Goal: Transaction & Acquisition: Purchase product/service

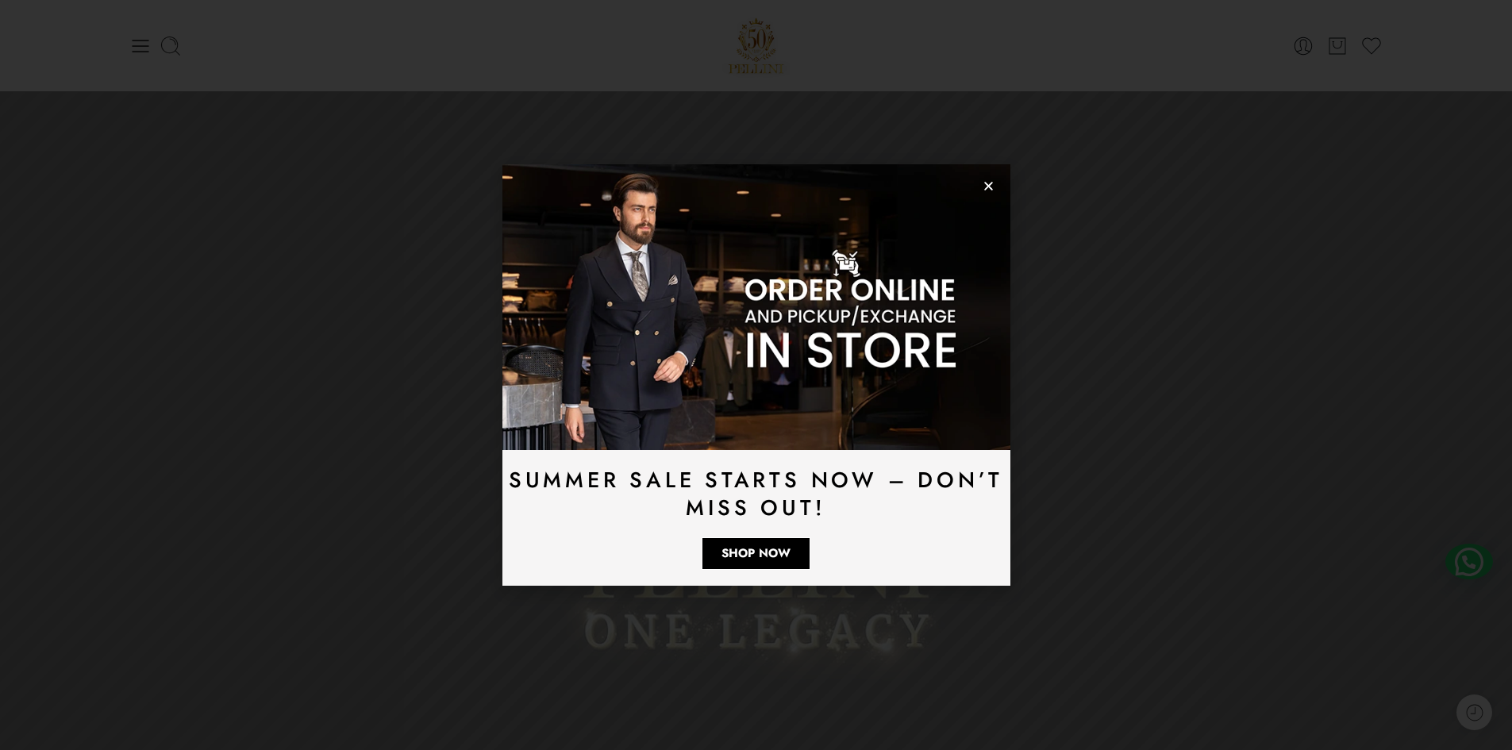
click at [988, 187] on icon "Close" at bounding box center [989, 186] width 12 height 12
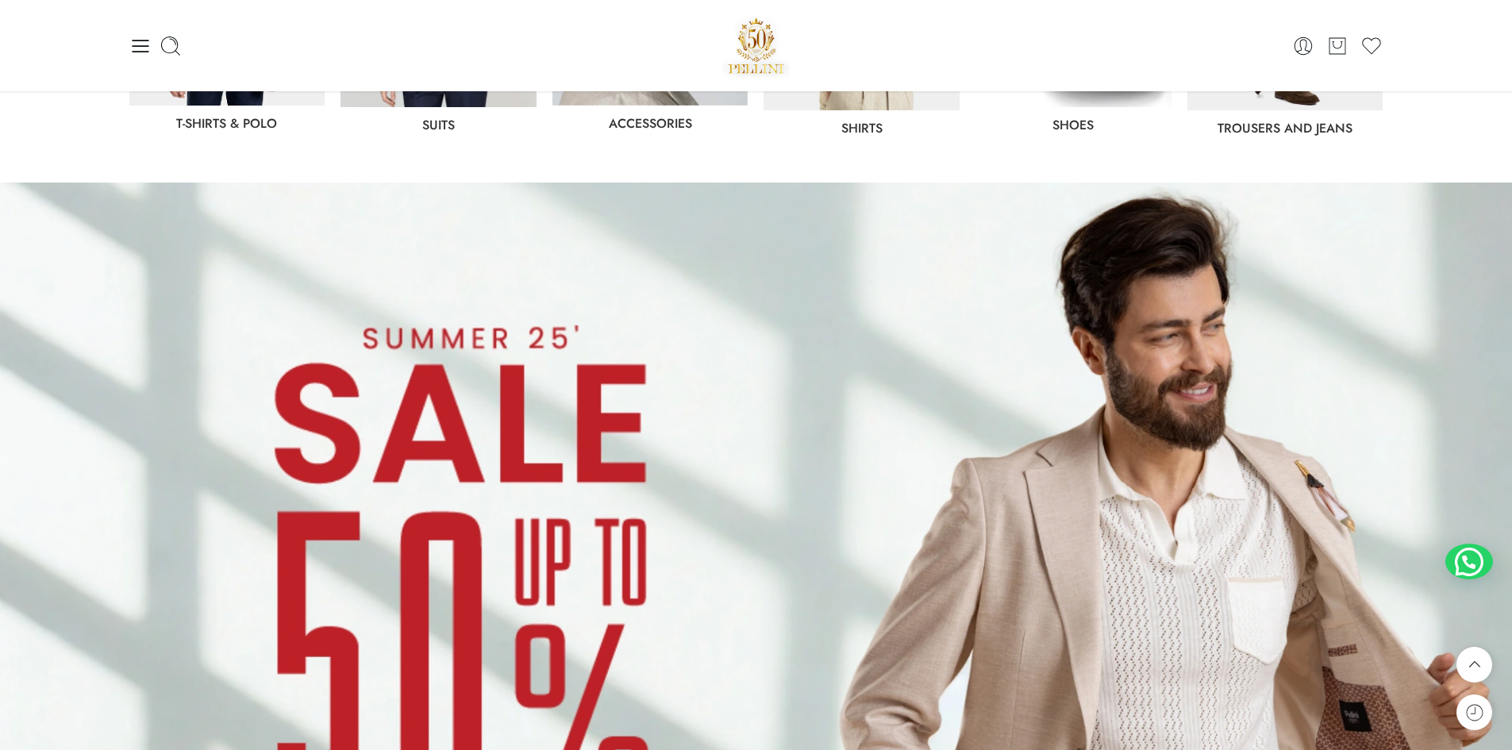
click at [414, 515] on img at bounding box center [756, 608] width 1512 height 851
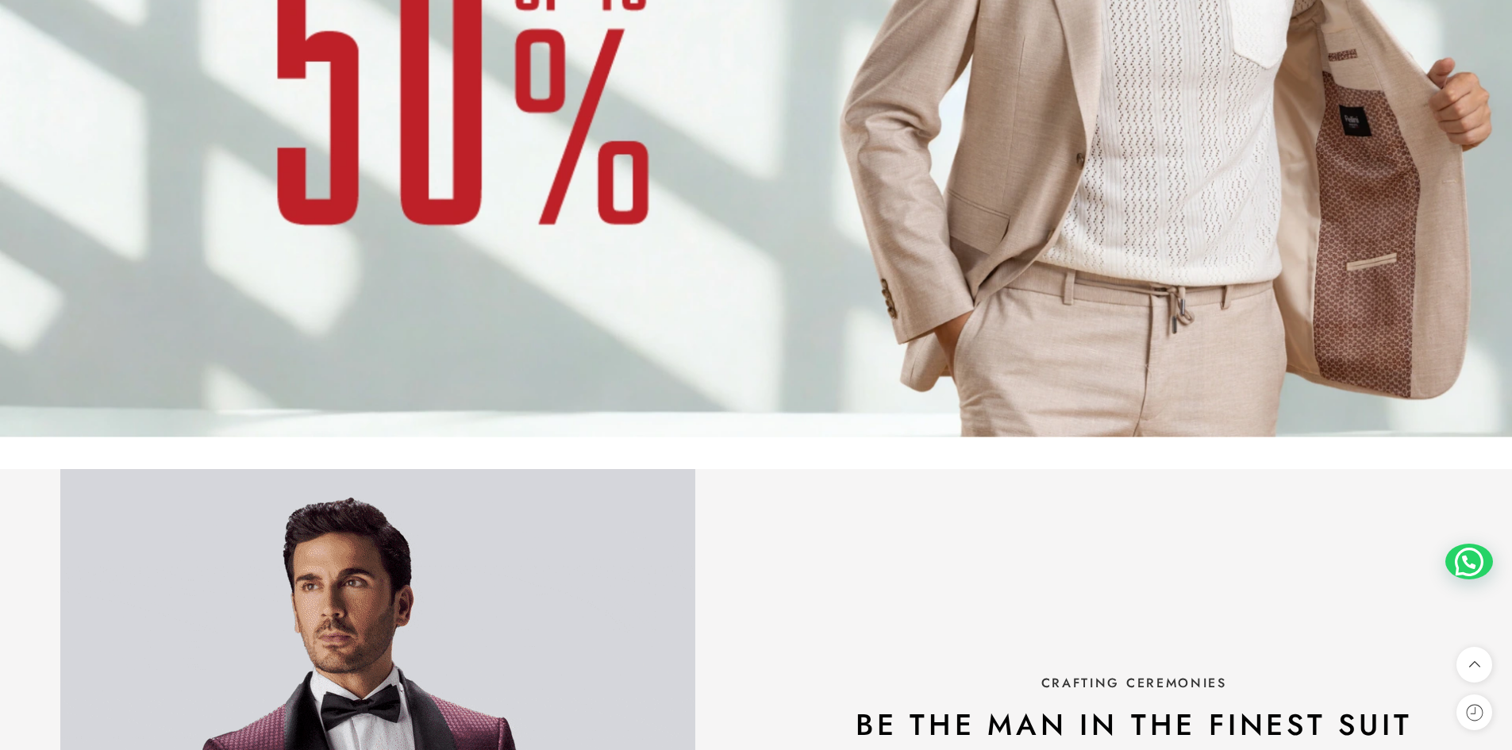
scroll to position [1720, 0]
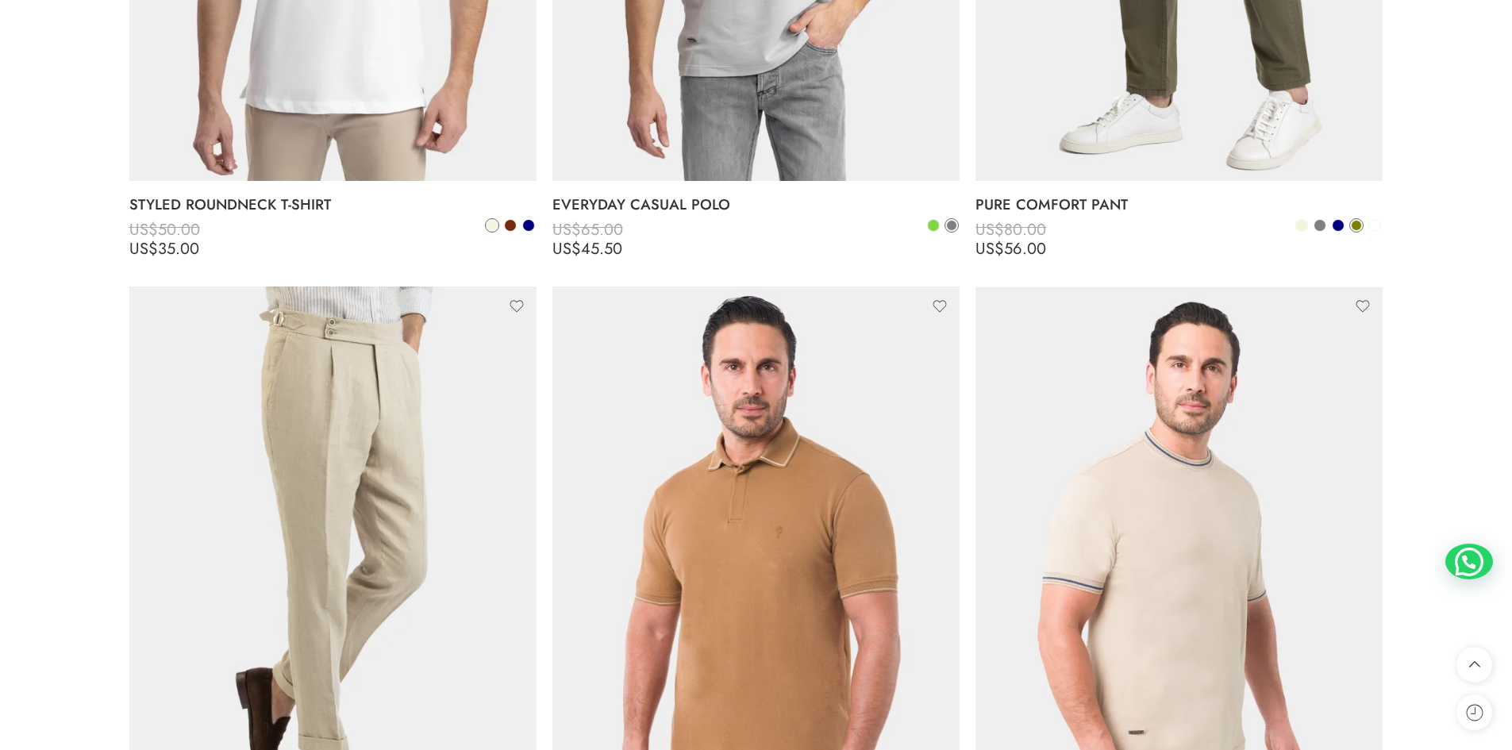
scroll to position [6749, 0]
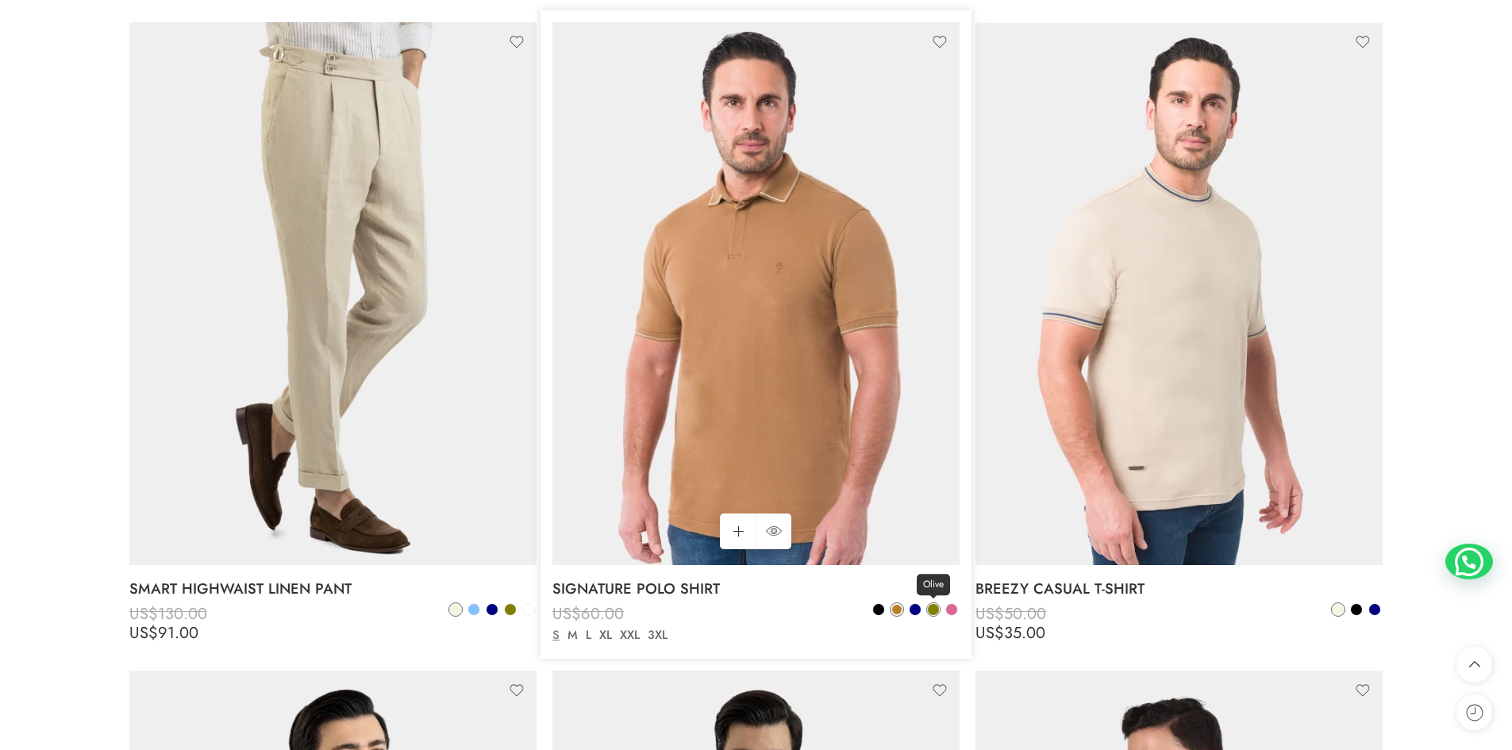
click at [934, 607] on span at bounding box center [933, 609] width 11 height 11
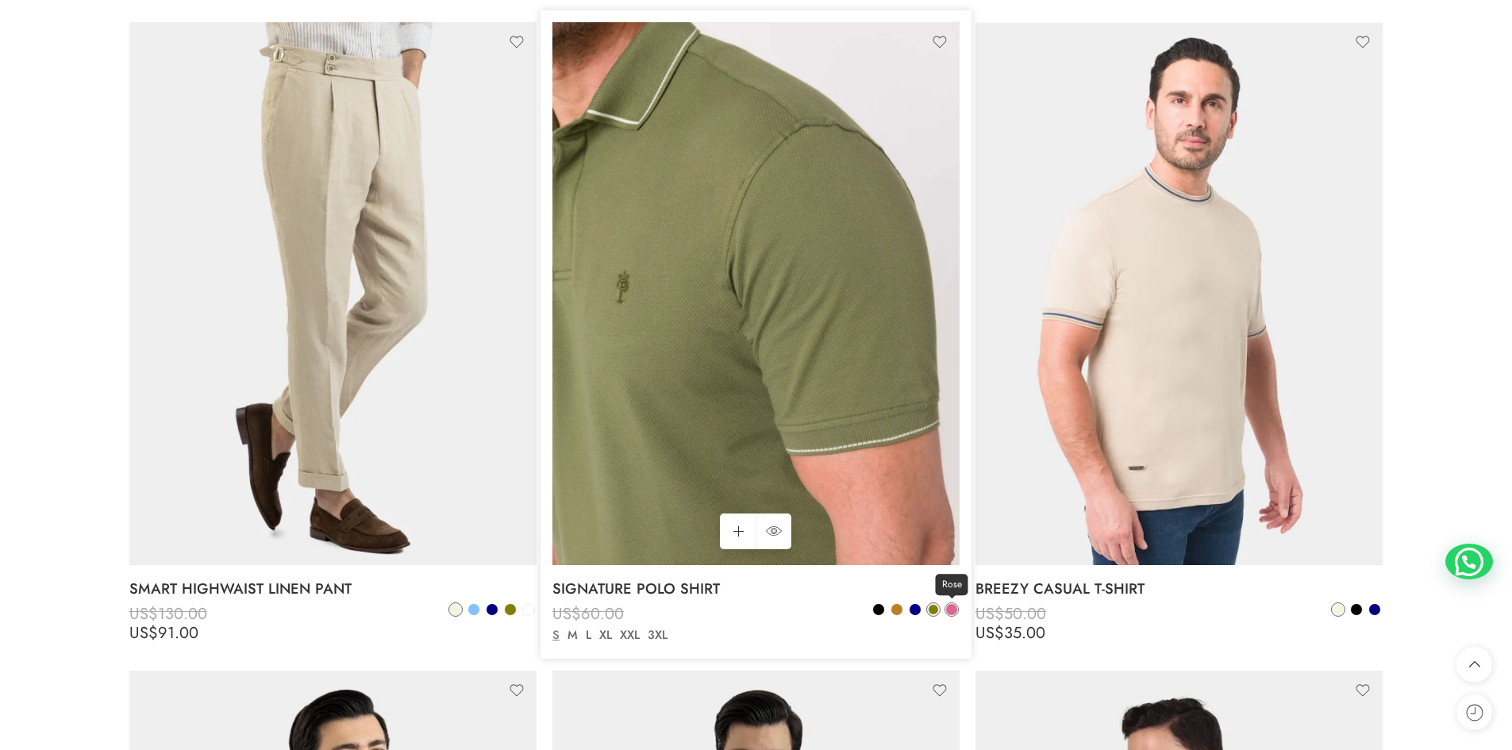
click at [953, 609] on span at bounding box center [951, 609] width 11 height 11
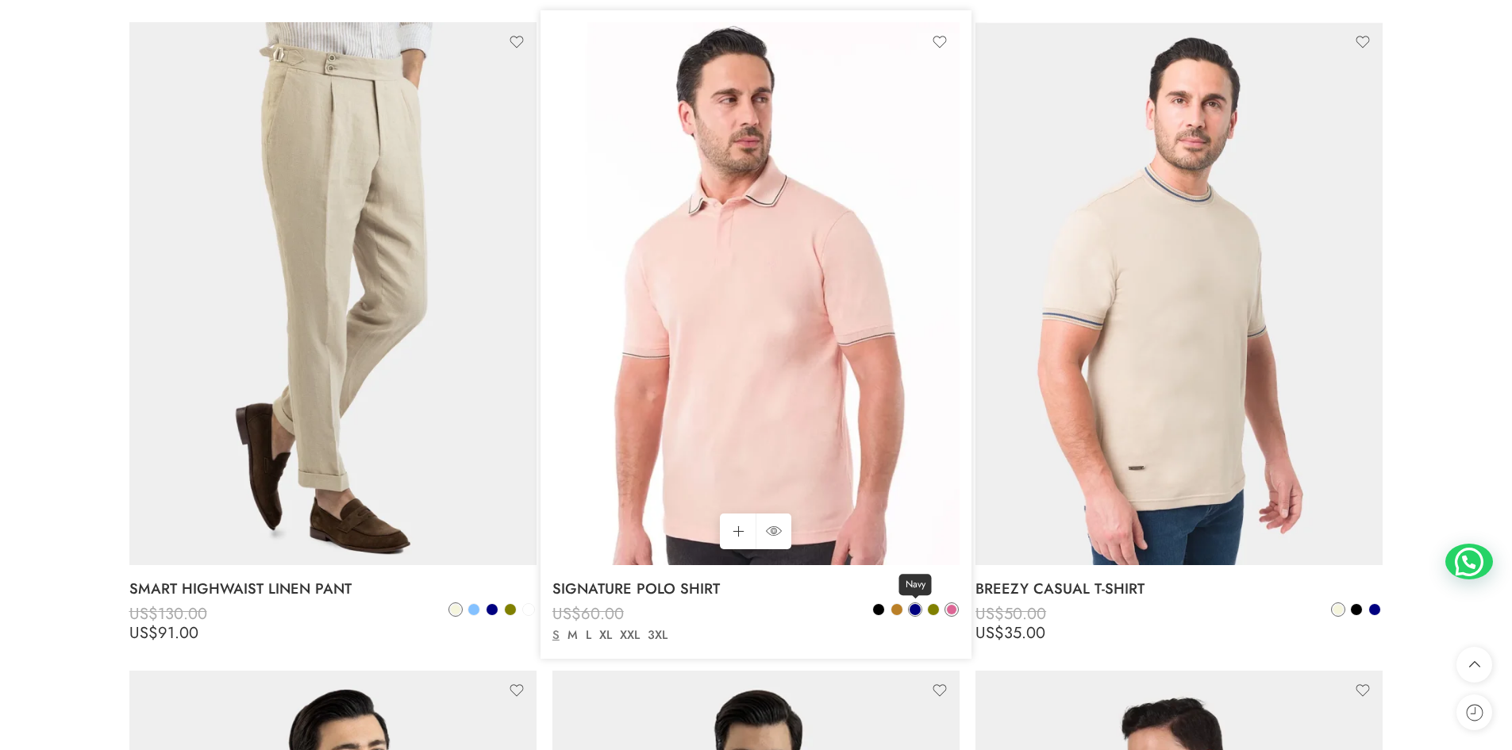
click at [916, 607] on span at bounding box center [915, 609] width 11 height 11
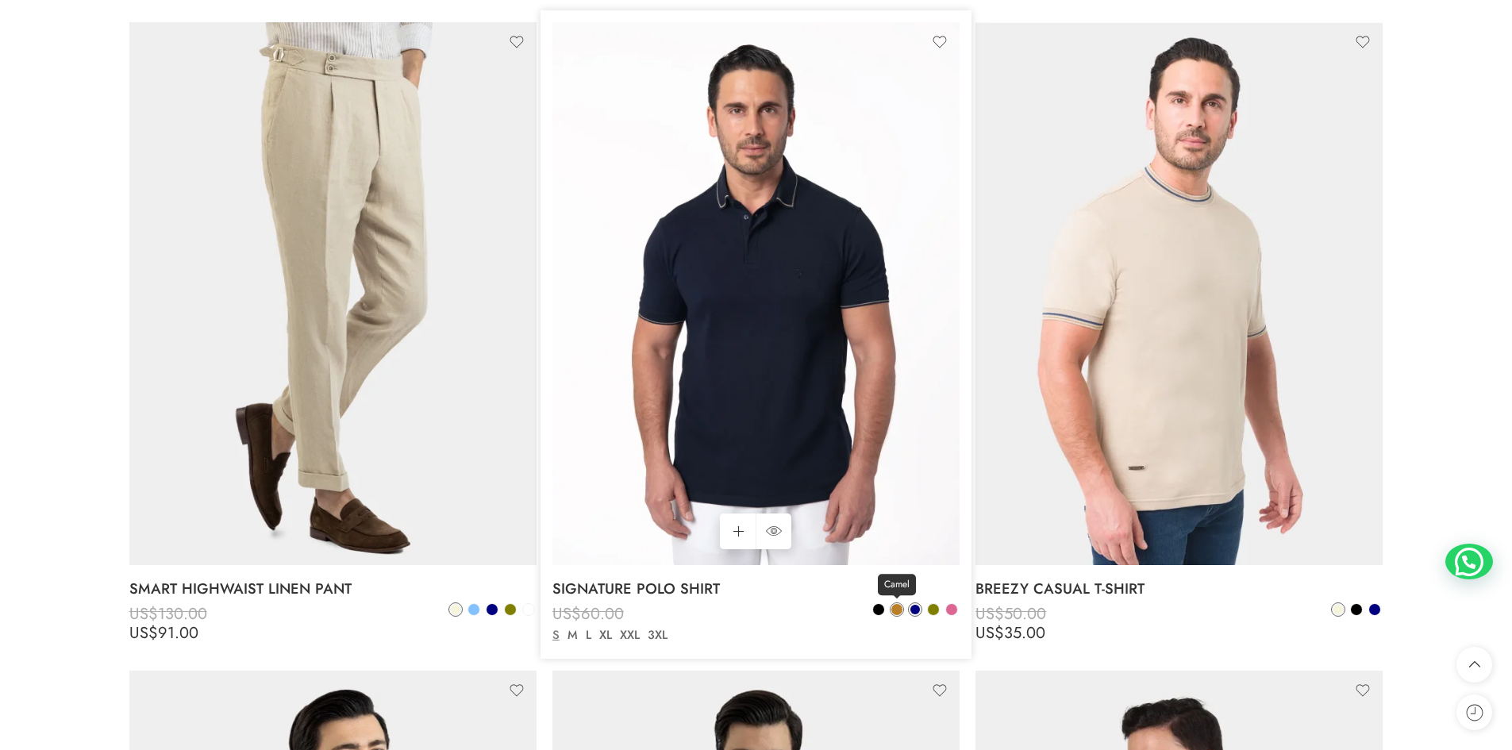
click at [892, 614] on span at bounding box center [897, 609] width 13 height 13
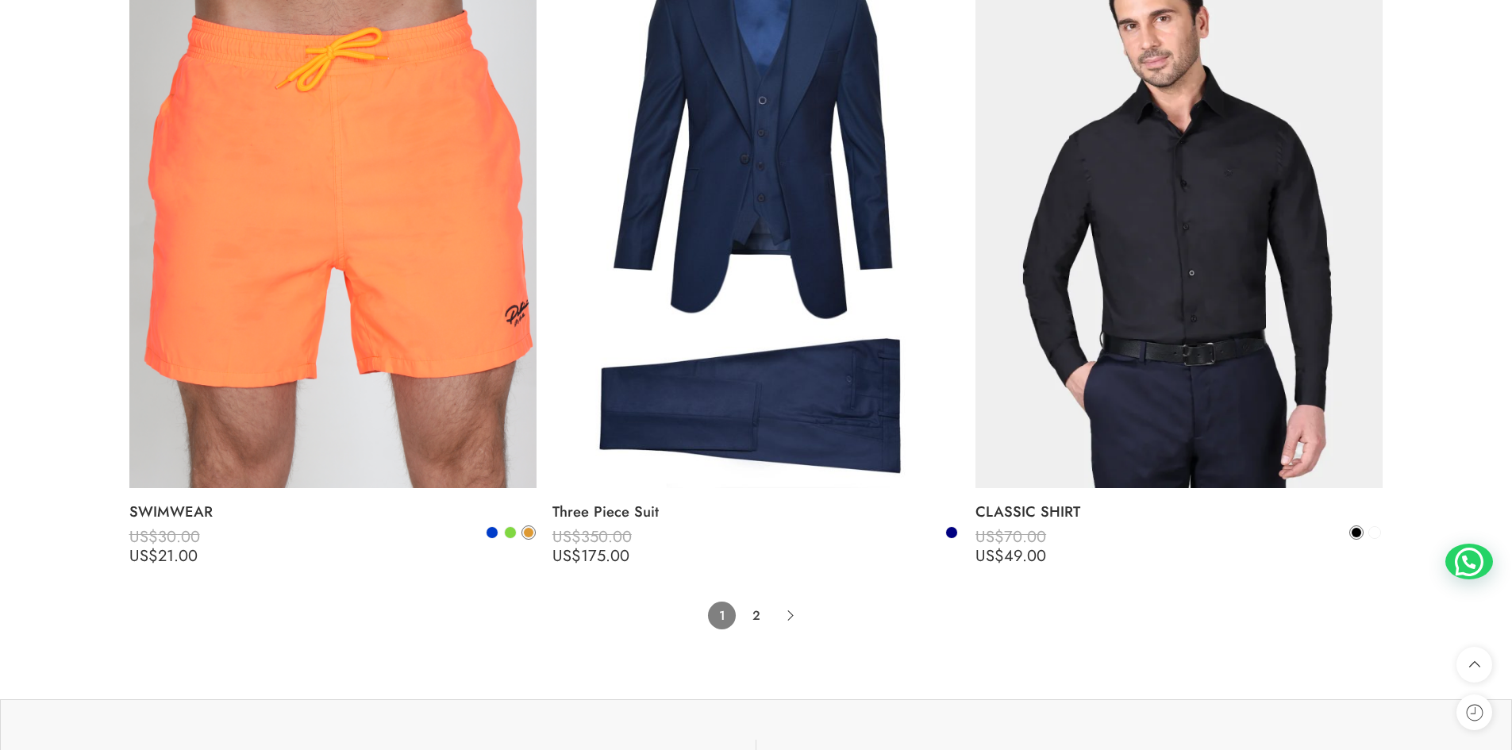
scroll to position [12729, 0]
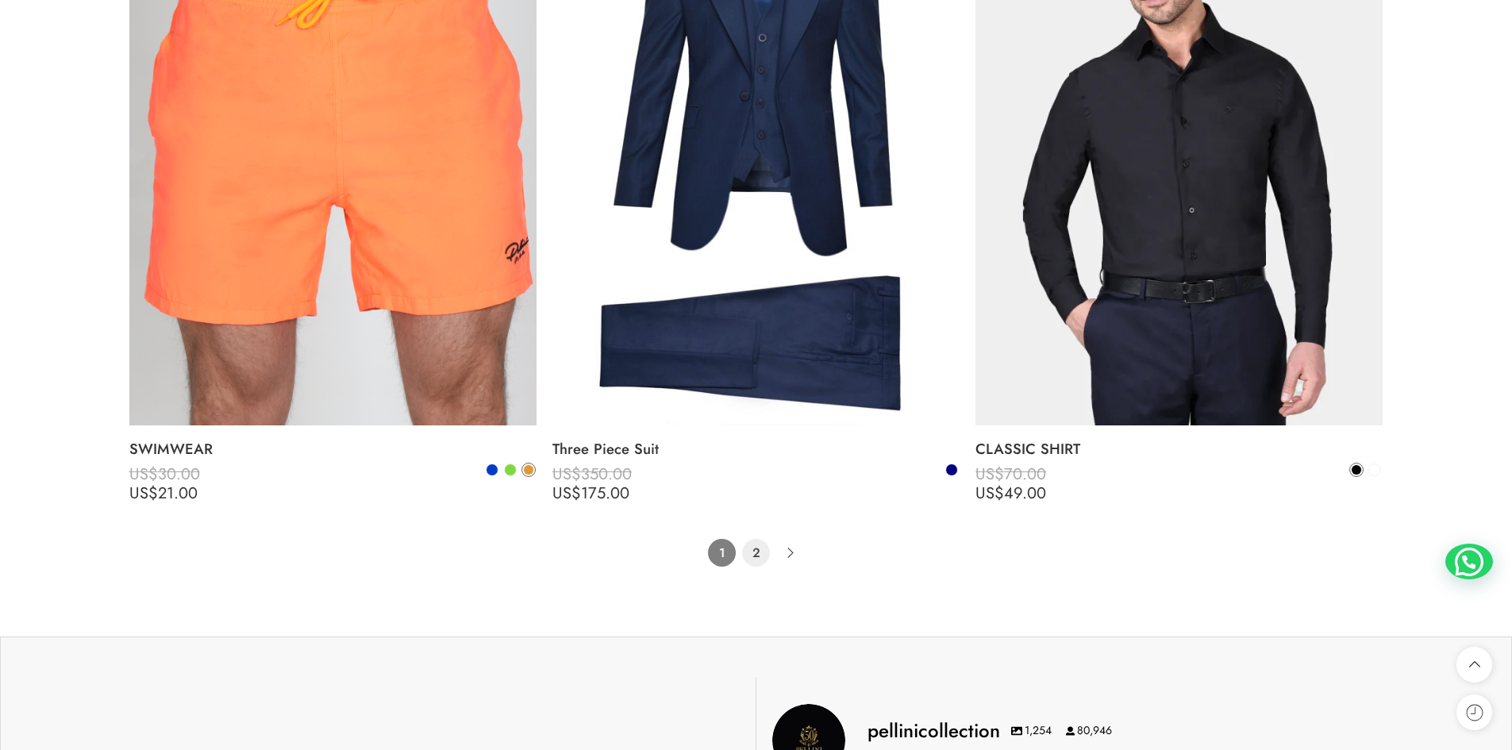
click at [754, 553] on link "2" at bounding box center [756, 553] width 28 height 28
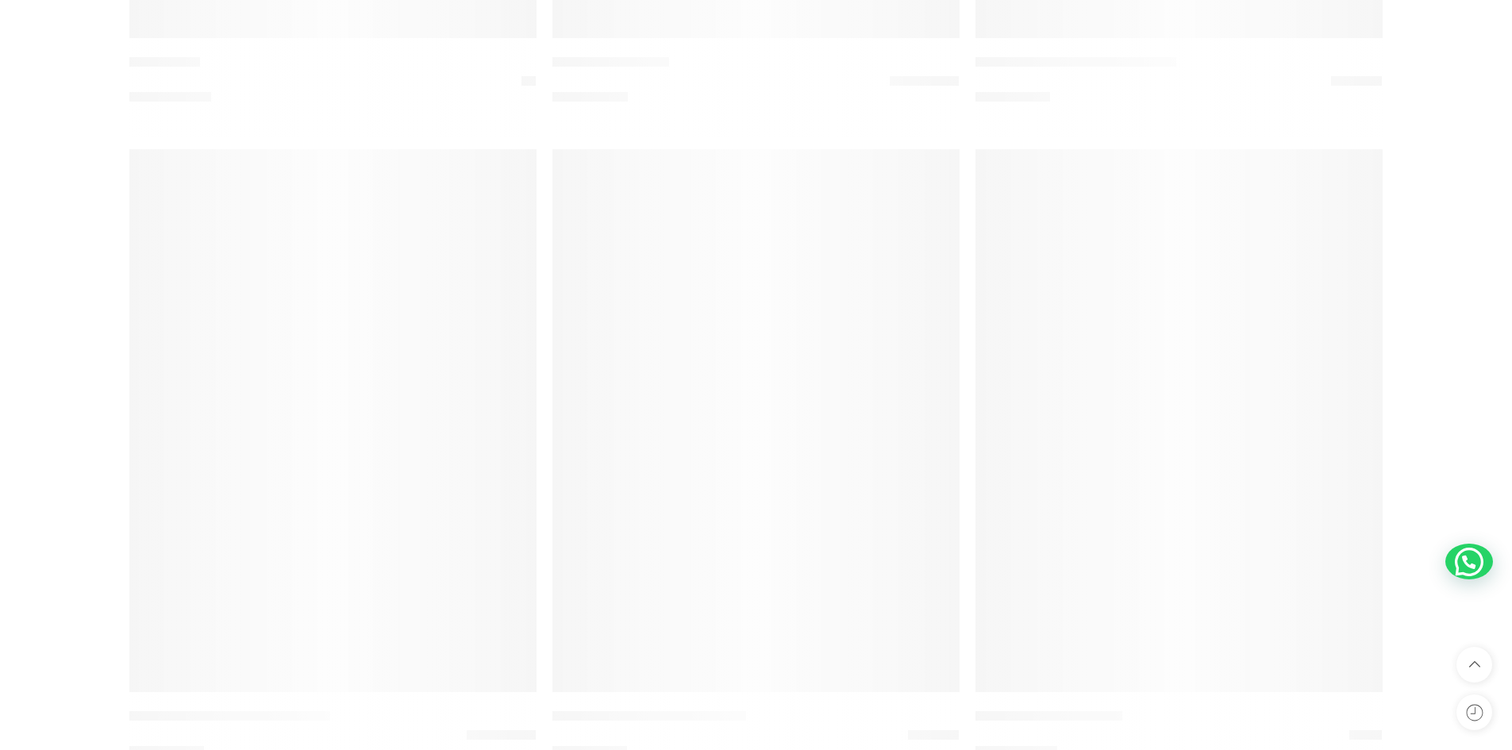
scroll to position [1104, 0]
